Goal: Task Accomplishment & Management: Manage account settings

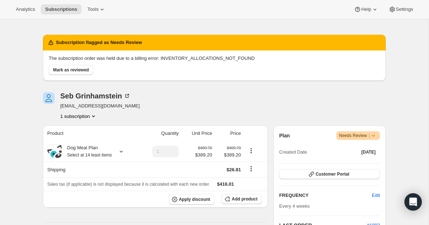
scroll to position [23, 0]
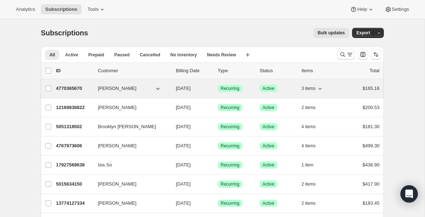
click at [79, 87] on p "4770365670" at bounding box center [74, 88] width 36 height 7
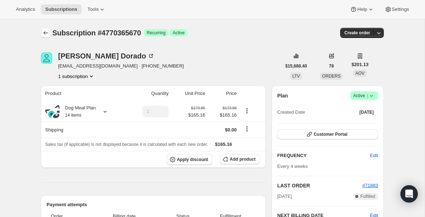
click at [46, 34] on icon "Subscriptions" at bounding box center [45, 32] width 7 height 7
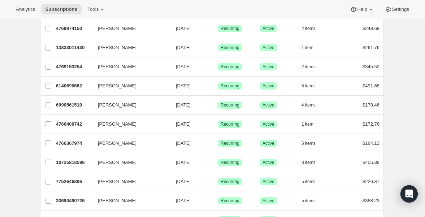
scroll to position [859, 0]
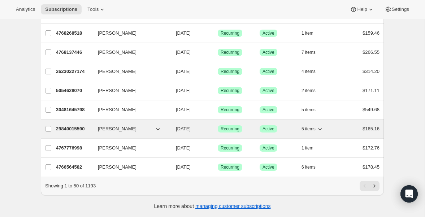
click at [61, 129] on p "29840015590" at bounding box center [74, 128] width 36 height 7
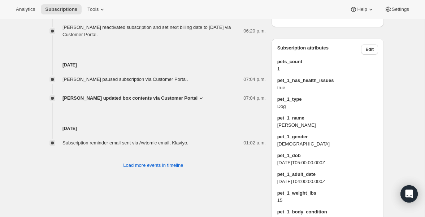
scroll to position [429, 0]
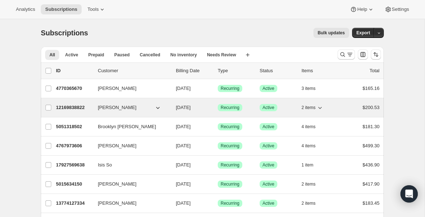
click at [65, 107] on p "12169838822" at bounding box center [74, 107] width 36 height 7
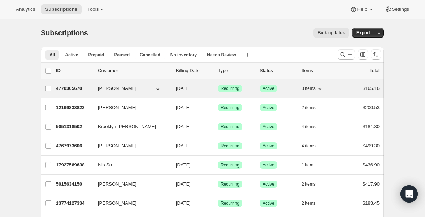
click at [73, 87] on p "4770365670" at bounding box center [74, 88] width 36 height 7
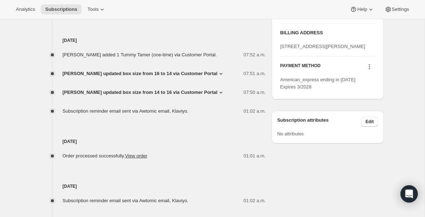
scroll to position [433, 0]
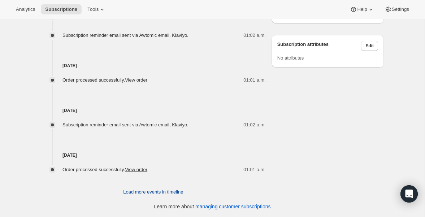
click at [147, 192] on span "Load more events in timeline" at bounding box center [153, 191] width 60 height 7
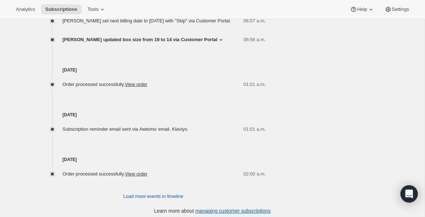
scroll to position [683, 0]
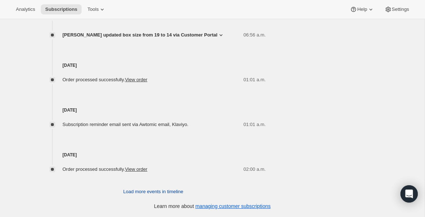
click at [140, 194] on span "Load more events in timeline" at bounding box center [153, 191] width 60 height 7
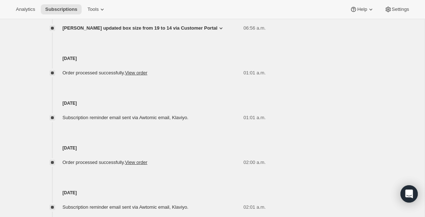
scroll to position [907, 0]
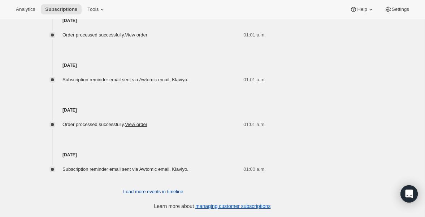
click at [142, 192] on span "Load more events in timeline" at bounding box center [153, 191] width 60 height 7
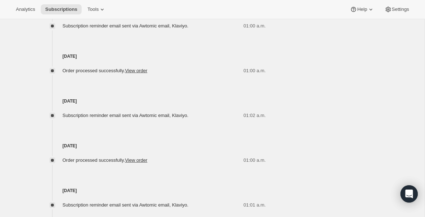
scroll to position [1183, 0]
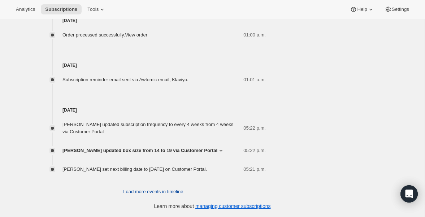
click at [143, 191] on span "Load more events in timeline" at bounding box center [153, 191] width 60 height 7
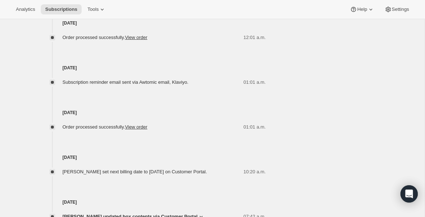
scroll to position [1459, 0]
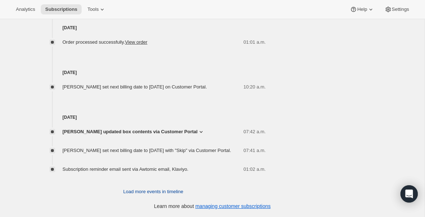
click at [137, 192] on span "Load more events in timeline" at bounding box center [153, 191] width 60 height 7
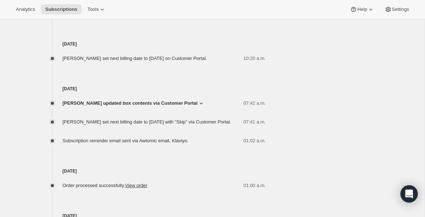
scroll to position [1683, 0]
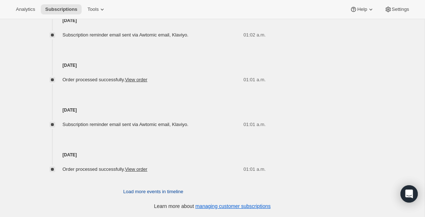
click at [137, 191] on span "Load more events in timeline" at bounding box center [153, 191] width 60 height 7
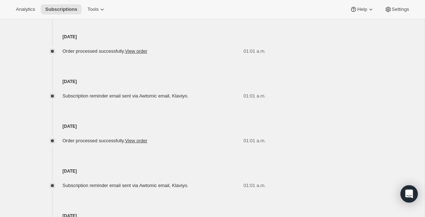
scroll to position [1906, 0]
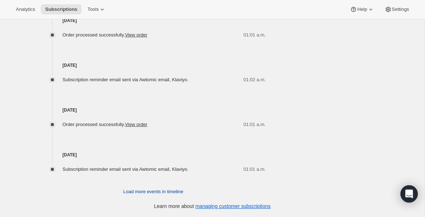
click at [148, 190] on span "Load more events in timeline" at bounding box center [153, 191] width 60 height 7
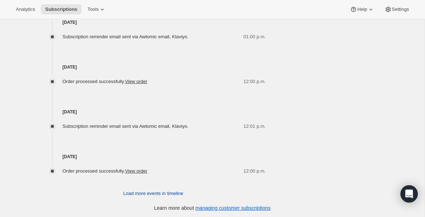
scroll to position [2130, 0]
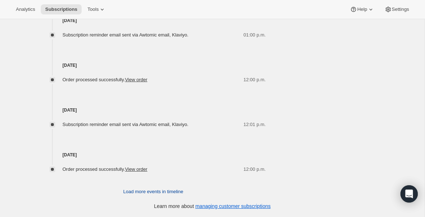
click at [129, 193] on span "Load more events in timeline" at bounding box center [153, 191] width 60 height 7
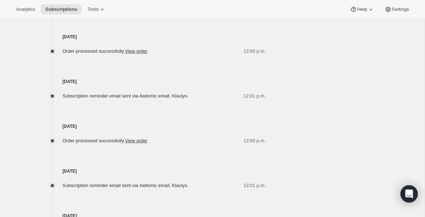
scroll to position [2354, 0]
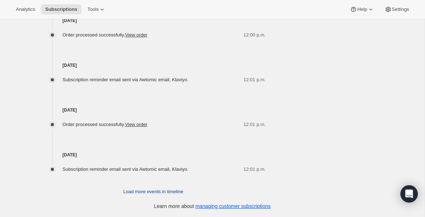
click at [141, 194] on span "Load more events in timeline" at bounding box center [153, 191] width 60 height 7
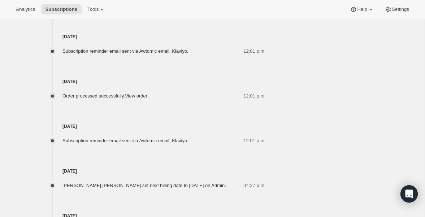
scroll to position [2578, 0]
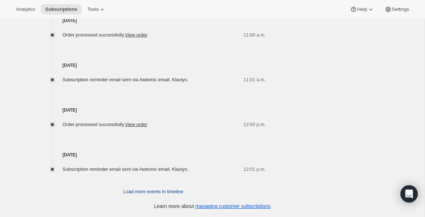
click at [134, 190] on span "Load more events in timeline" at bounding box center [153, 191] width 60 height 7
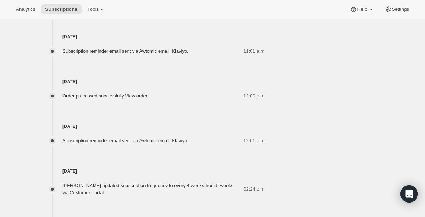
scroll to position [2809, 0]
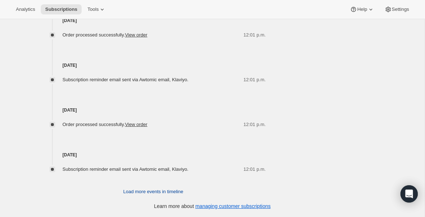
click at [140, 191] on span "Load more events in timeline" at bounding box center [153, 191] width 60 height 7
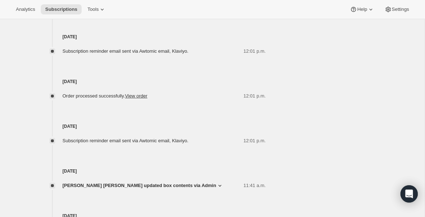
scroll to position [3071, 0]
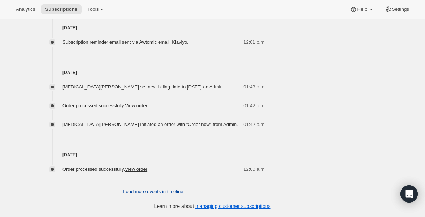
click at [141, 194] on span "Load more events in timeline" at bounding box center [153, 191] width 60 height 7
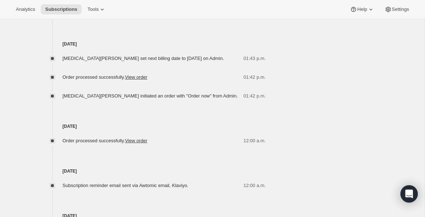
scroll to position [3294, 0]
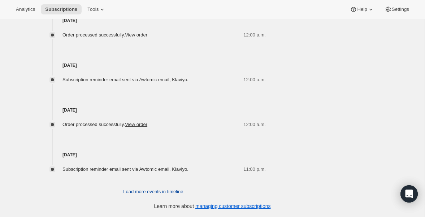
click at [140, 194] on span "Load more events in timeline" at bounding box center [153, 191] width 60 height 7
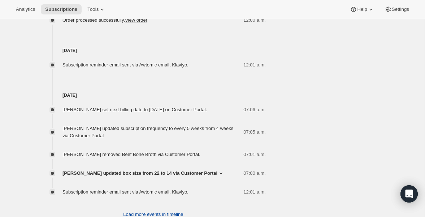
scroll to position [3634, 0]
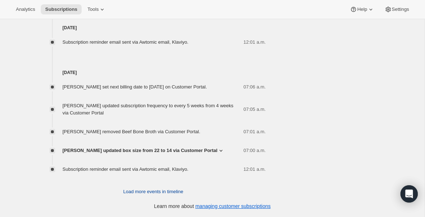
click at [142, 195] on button "Load more events in timeline" at bounding box center [153, 192] width 69 height 12
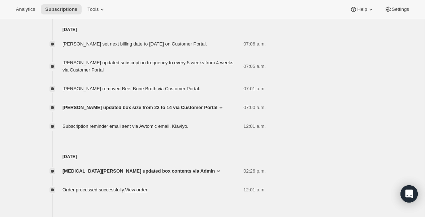
scroll to position [3981, 0]
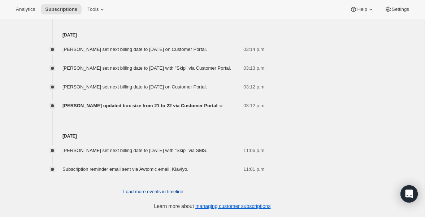
click at [140, 194] on span "Load more events in timeline" at bounding box center [153, 191] width 60 height 7
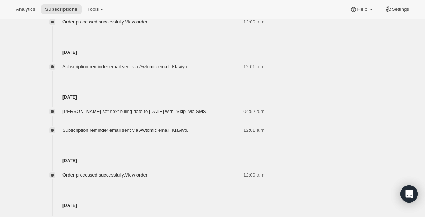
scroll to position [4230, 0]
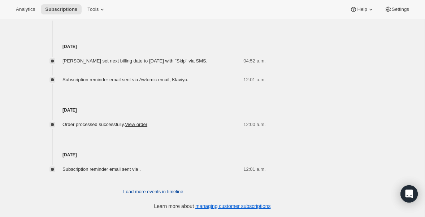
click at [146, 192] on span "Load more events in timeline" at bounding box center [153, 191] width 60 height 7
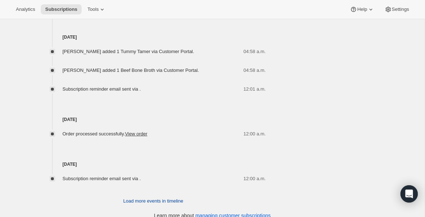
scroll to position [4492, 0]
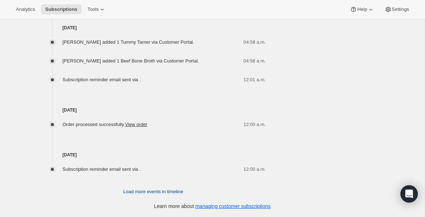
click at [142, 191] on span "Load more events in timeline" at bounding box center [153, 191] width 60 height 7
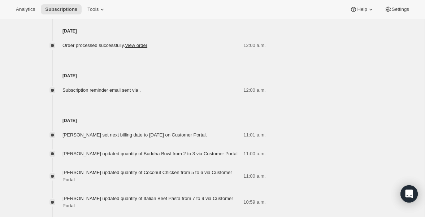
scroll to position [5081, 0]
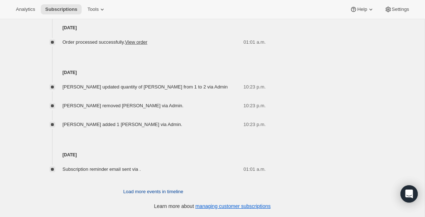
click at [142, 191] on span "Load more events in timeline" at bounding box center [153, 191] width 60 height 7
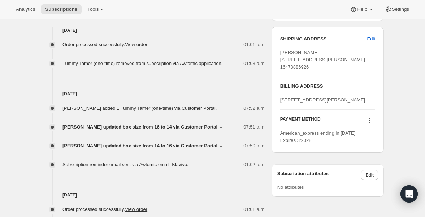
scroll to position [0, 0]
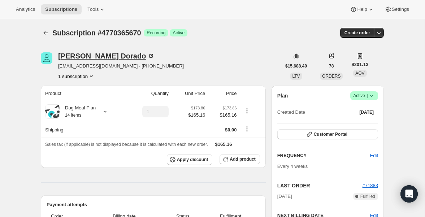
click at [75, 55] on div "[PERSON_NAME]" at bounding box center [106, 55] width 96 height 7
click at [49, 33] on icon "Subscriptions" at bounding box center [45, 32] width 7 height 7
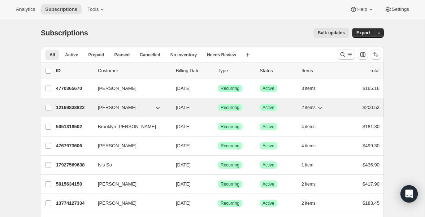
click at [83, 107] on p "12169838822" at bounding box center [74, 107] width 36 height 7
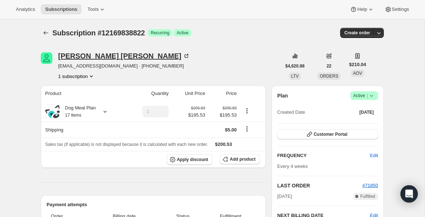
click at [90, 56] on div "[PERSON_NAME]" at bounding box center [124, 55] width 132 height 7
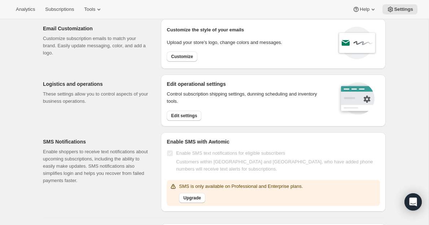
scroll to position [27, 0]
click at [192, 119] on button "Edit settings" at bounding box center [184, 116] width 35 height 10
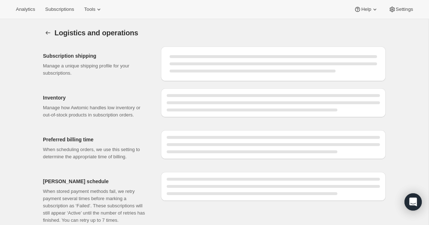
select select "DAY"
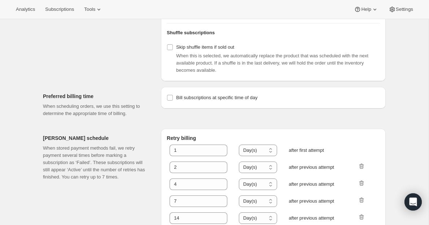
scroll to position [327, 0]
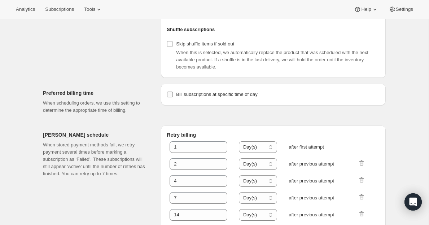
click at [169, 97] on input "Bill subscriptions at specific time of day" at bounding box center [170, 95] width 6 height 6
checkbox input "true"
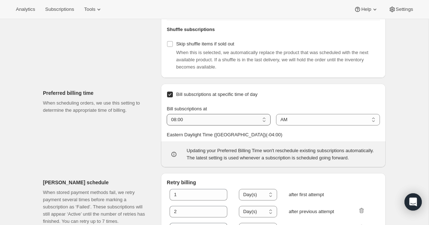
click at [178, 126] on select "01:00 02:00 03:00 04:00 05:00 06:00 07:00 08:00 09:00 10:00 11:00 12:00" at bounding box center [219, 120] width 104 height 12
select select "01:00"
click at [167, 126] on select "01:00 02:00 03:00 04:00 05:00 06:00 07:00 08:00 09:00 10:00 11:00 12:00" at bounding box center [219, 120] width 104 height 12
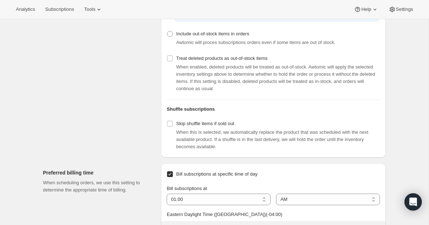
scroll to position [0, 0]
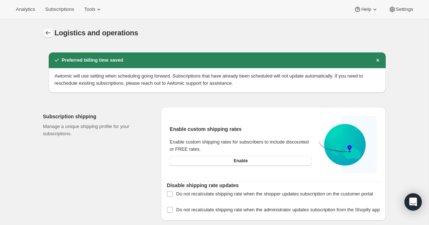
click at [46, 30] on icon "Settings" at bounding box center [47, 32] width 7 height 7
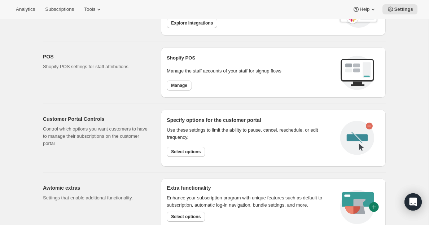
scroll to position [264, 0]
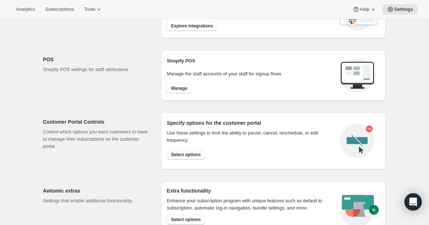
click at [190, 155] on span "Select options" at bounding box center [186, 155] width 30 height 6
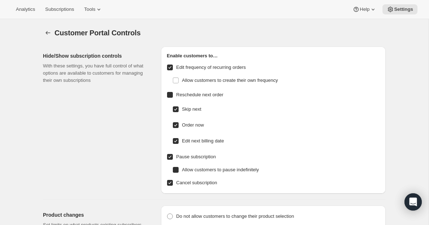
checkbox input "false"
checkbox input "true"
radio input "true"
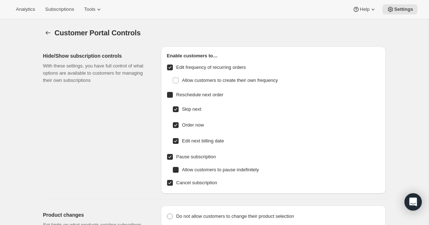
type input "5"
click at [372, 9] on icon at bounding box center [373, 10] width 3 height 2
click at [360, 22] on span "Setup guide" at bounding box center [363, 24] width 25 height 5
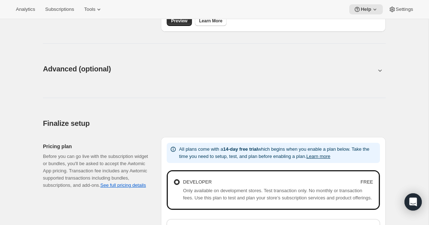
scroll to position [346, 0]
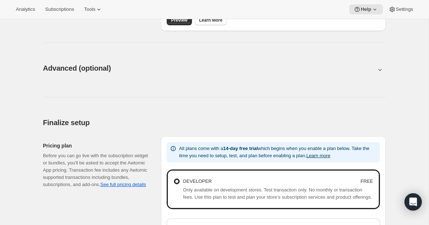
click at [379, 65] on div "Advanced (optional)" at bounding box center [214, 68] width 343 height 10
click at [381, 70] on icon at bounding box center [380, 69] width 7 height 7
type input "<div style="text-align: center"> <hr> <br/><h3>Having issues managing your subs…"
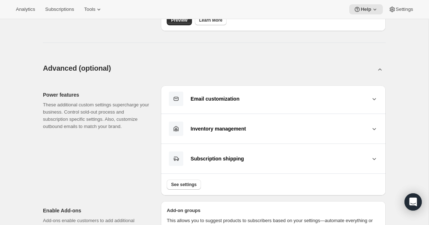
click at [375, 99] on icon at bounding box center [374, 98] width 7 height 7
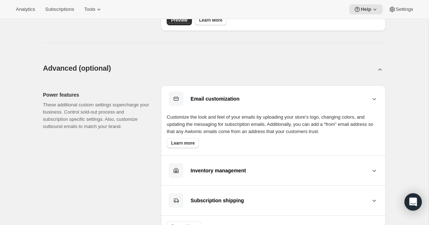
click at [375, 99] on icon at bounding box center [374, 98] width 7 height 7
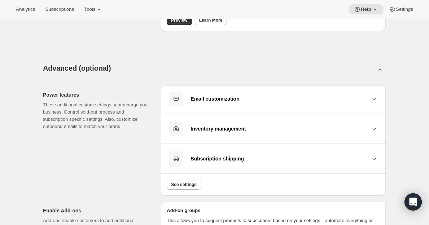
click at [375, 99] on icon at bounding box center [374, 98] width 7 height 7
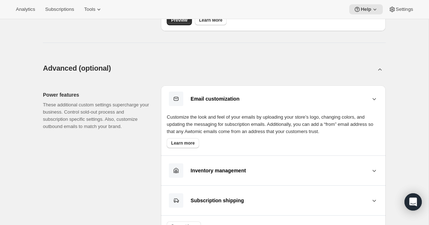
click at [375, 99] on icon at bounding box center [374, 98] width 7 height 7
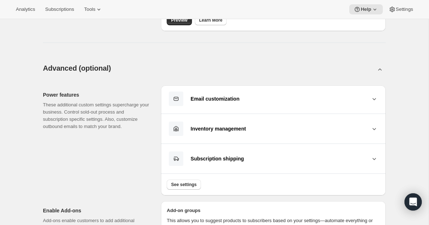
click at [374, 131] on icon at bounding box center [374, 128] width 7 height 7
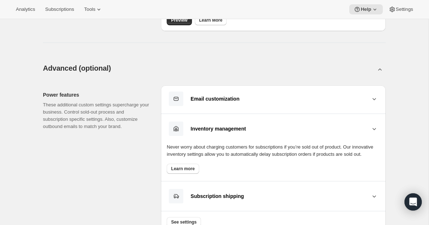
click at [374, 128] on icon at bounding box center [374, 128] width 7 height 7
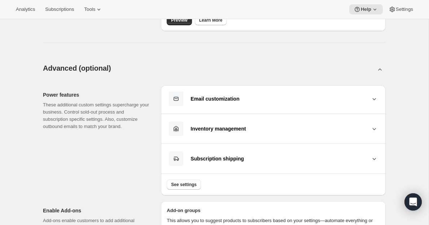
click at [376, 157] on icon at bounding box center [374, 158] width 7 height 7
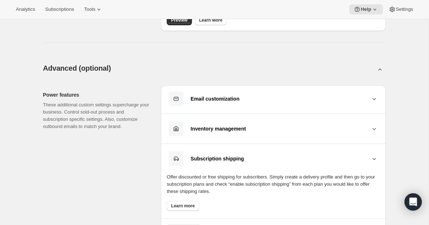
click at [376, 157] on icon at bounding box center [374, 158] width 7 height 7
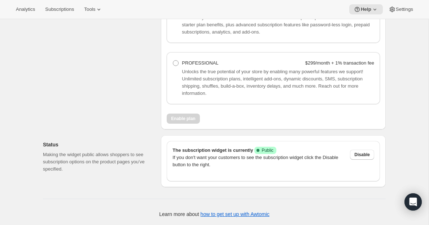
scroll to position [979, 0]
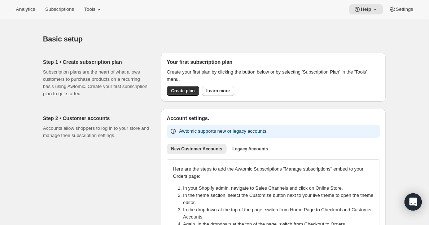
scroll to position [0, 0]
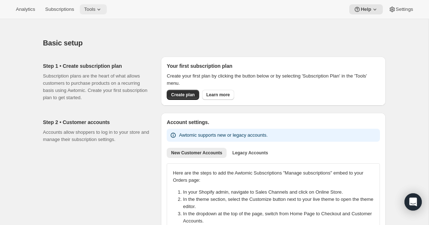
click at [95, 10] on span "Tools" at bounding box center [89, 9] width 11 height 6
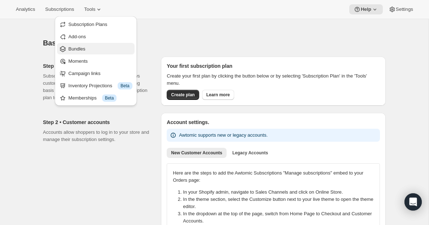
click at [86, 51] on span "Bundles" at bounding box center [77, 48] width 17 height 5
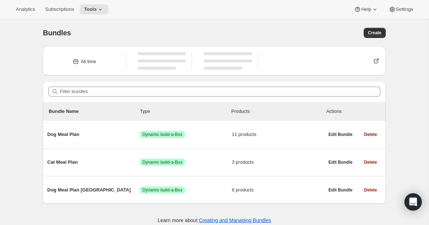
scroll to position [19, 0]
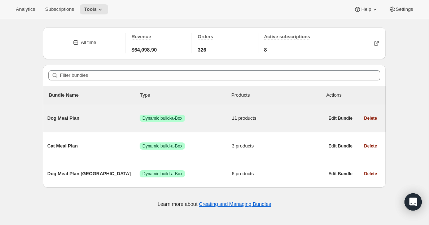
click at [66, 117] on span "Dog Meal Plan" at bounding box center [93, 118] width 92 height 7
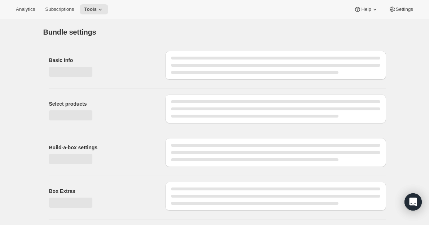
type input "Dog Meal Plan"
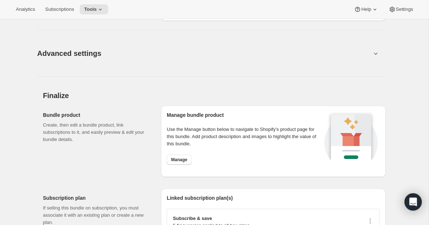
scroll to position [768, 0]
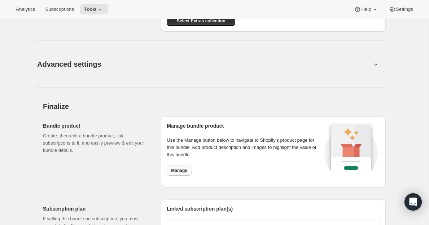
click at [182, 170] on span "Manage" at bounding box center [179, 171] width 16 height 6
